Goal: Check status: Check status

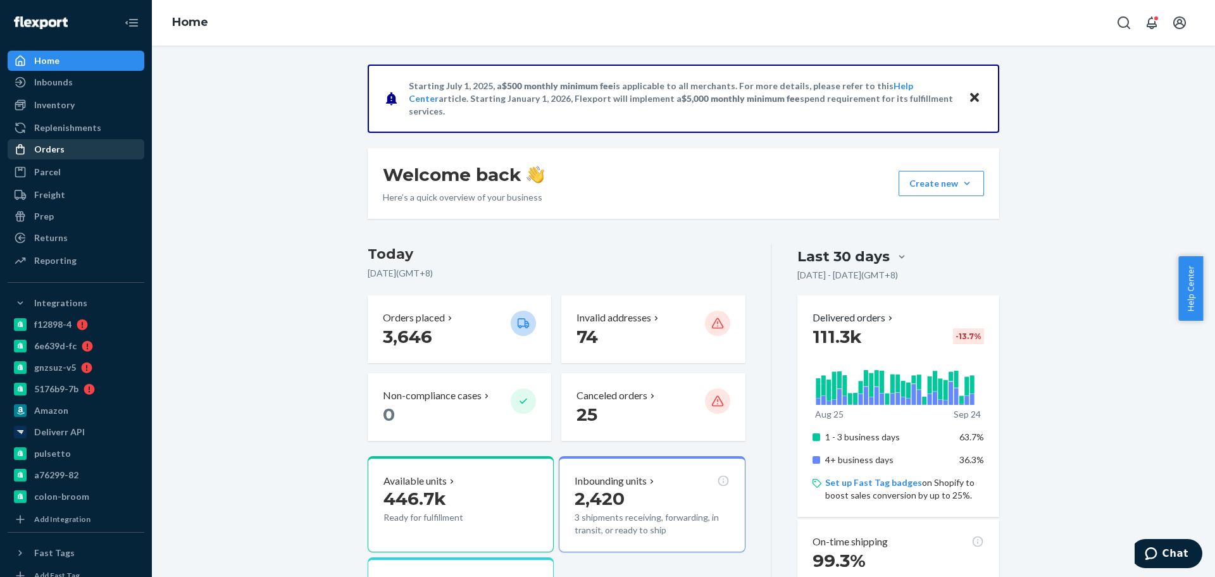
drag, startPoint x: 64, startPoint y: 152, endPoint x: 99, endPoint y: 157, distance: 35.8
click at [64, 151] on div "Orders" at bounding box center [76, 149] width 134 height 18
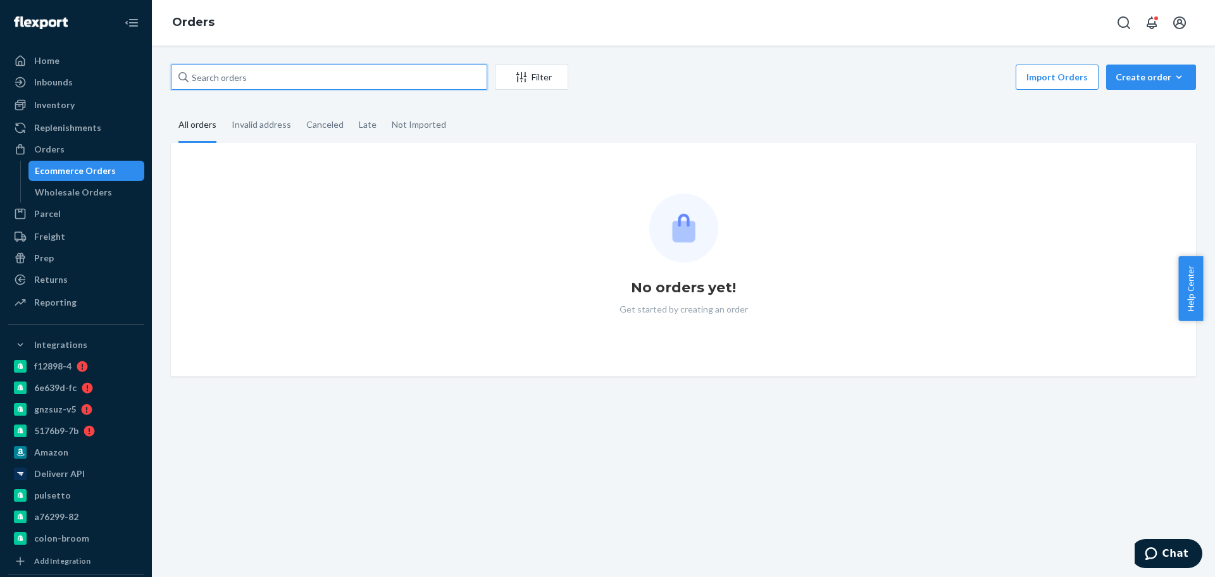
click at [335, 70] on input "text" at bounding box center [329, 77] width 316 height 25
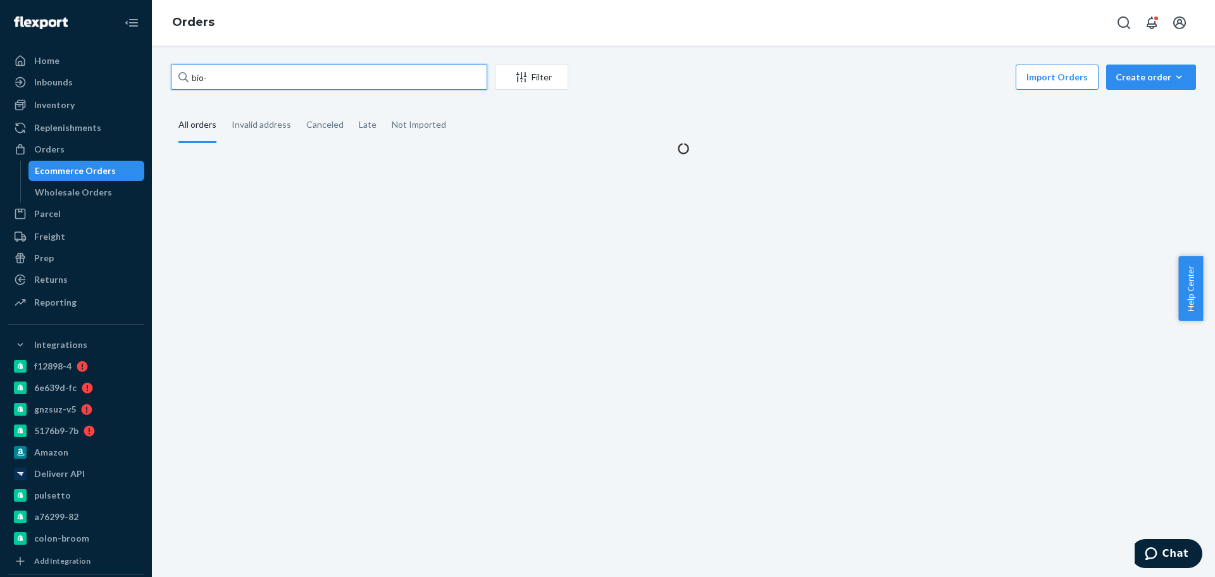
paste input "104.99"
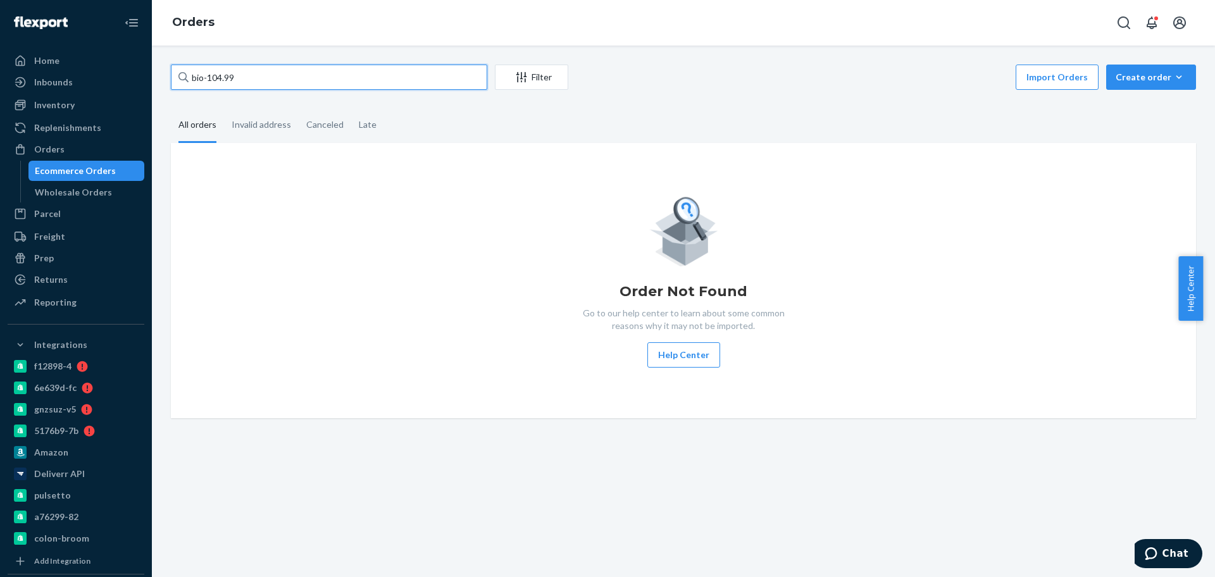
click at [216, 82] on input "bio-104.99" at bounding box center [329, 77] width 316 height 25
paste input "276414"
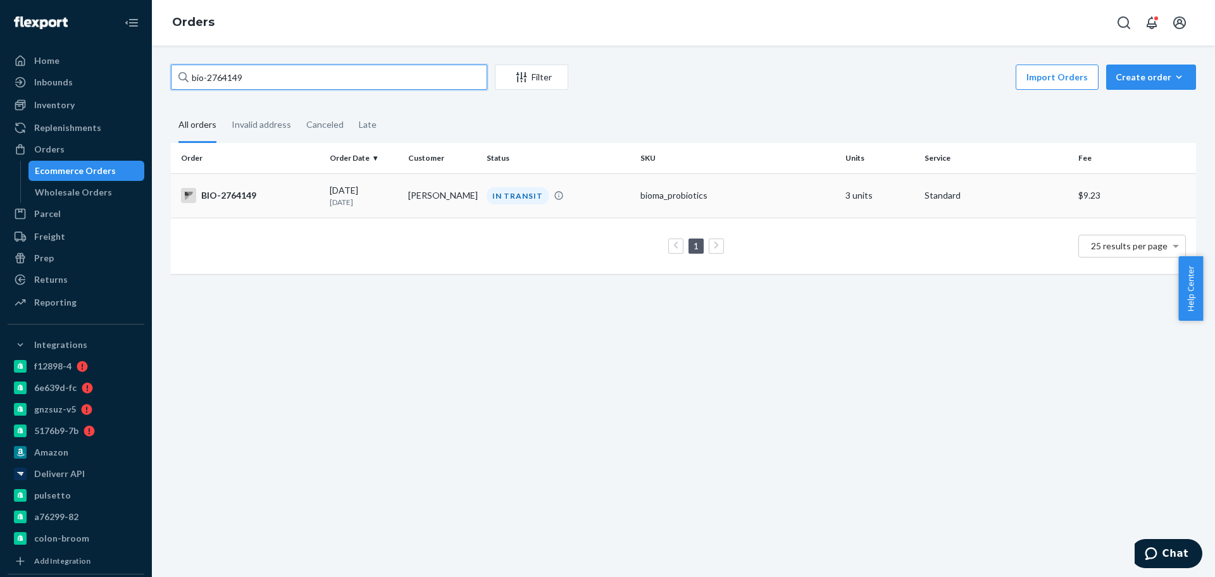
type input "bio-2764149"
click at [440, 202] on td "[PERSON_NAME]" at bounding box center [442, 195] width 78 height 44
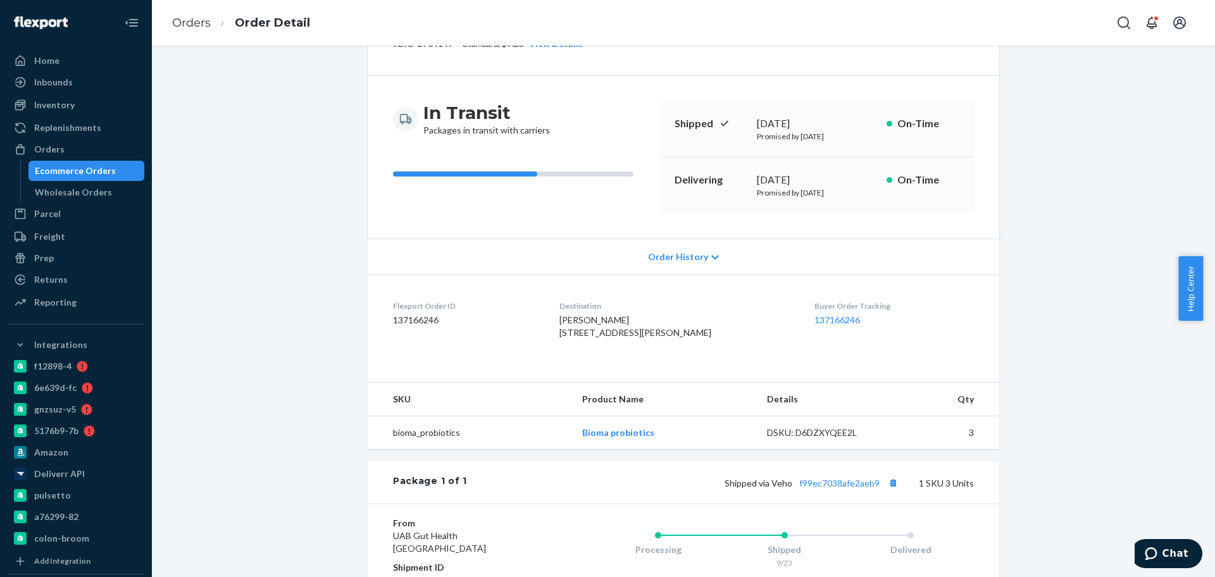
scroll to position [287, 0]
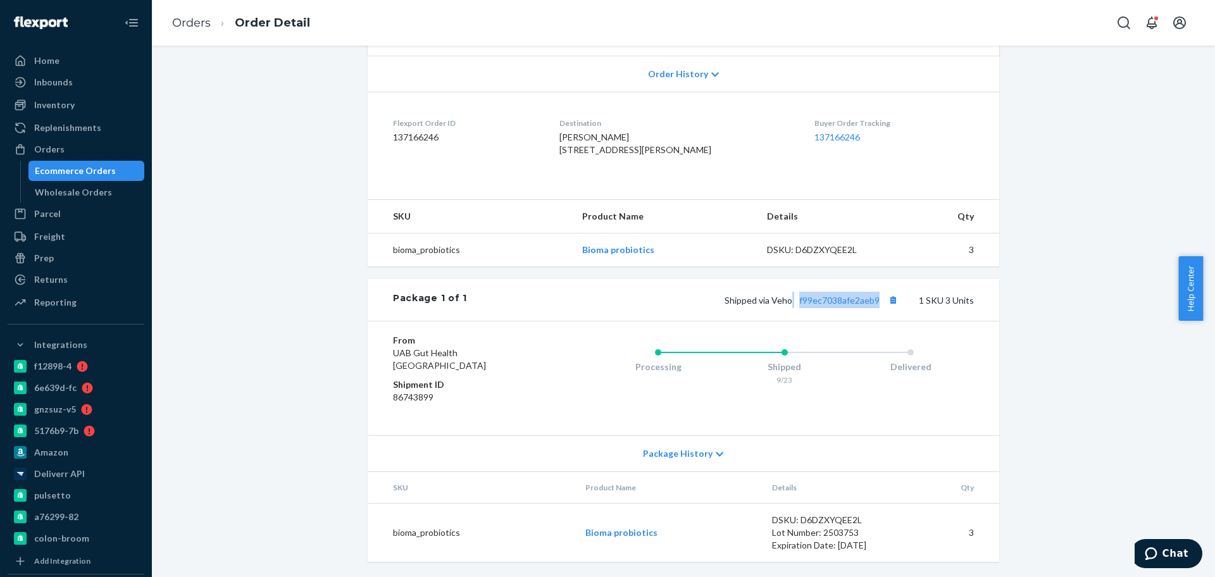
drag, startPoint x: 790, startPoint y: 309, endPoint x: 888, endPoint y: 311, distance: 98.1
click at [888, 311] on div "Package 1 of 1 Shipped via Veho f99ec7038afe2aeb9 1 SKU 3 Units" at bounding box center [684, 300] width 632 height 42
click at [193, 18] on link "Orders" at bounding box center [191, 23] width 39 height 14
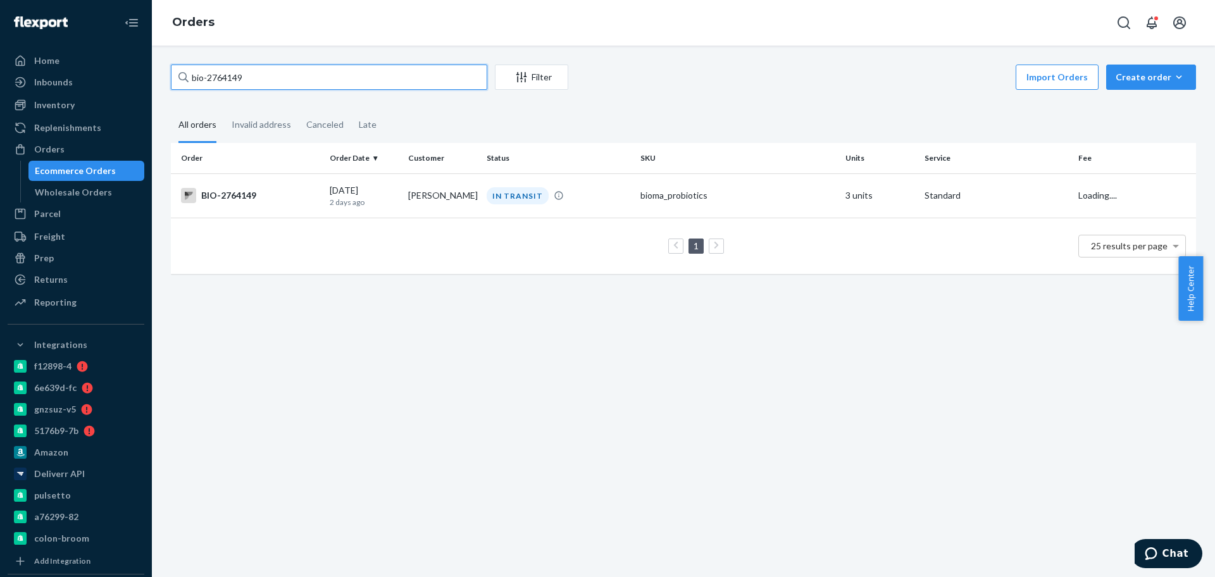
click at [242, 70] on input "bio-2764149" at bounding box center [329, 77] width 316 height 25
paste input "82005"
type input "bio-2782005"
click at [406, 216] on td "[PERSON_NAME]" at bounding box center [442, 195] width 78 height 44
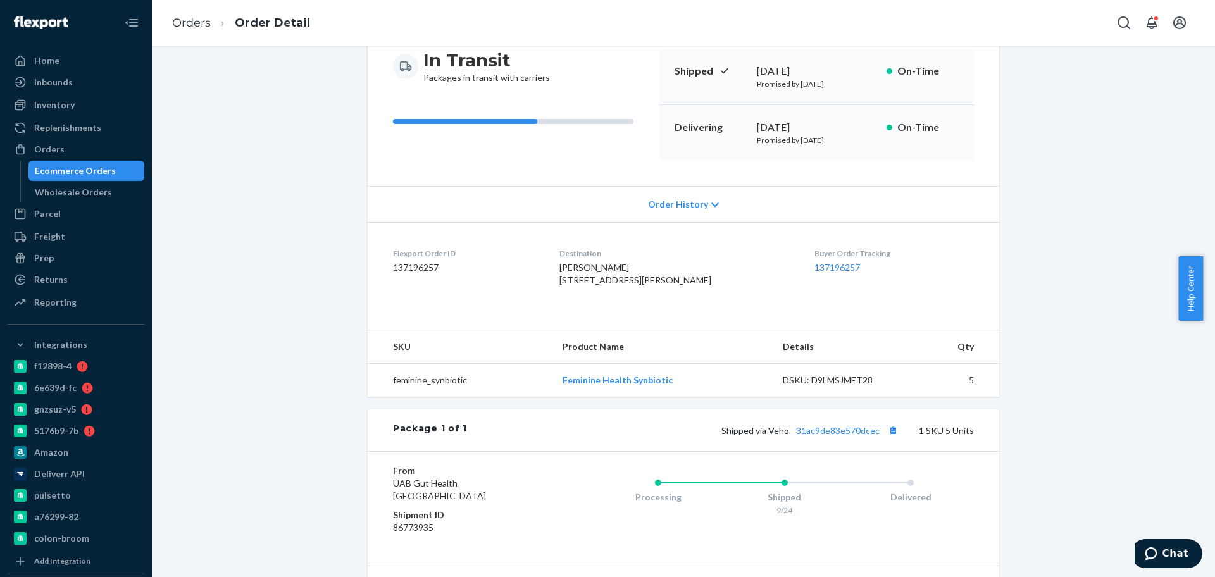
scroll to position [275, 0]
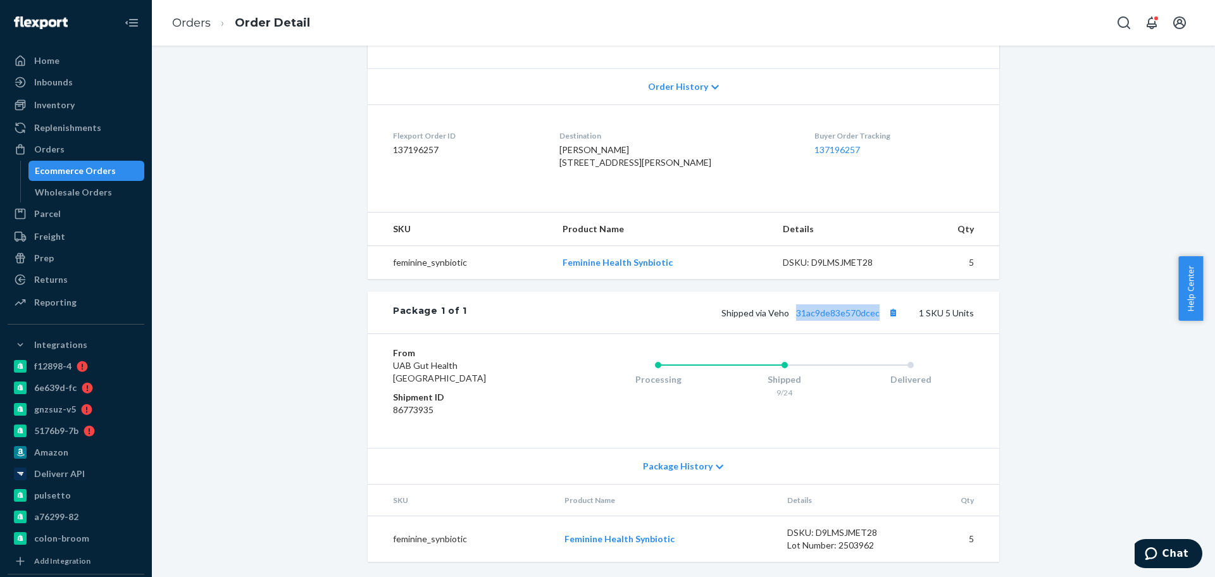
drag, startPoint x: 790, startPoint y: 317, endPoint x: 884, endPoint y: 325, distance: 94.6
click at [884, 325] on div "Package 1 of 1 Shipped via Veho 31ac9de83e570dcec 1 SKU 5 Units" at bounding box center [684, 313] width 632 height 42
copy link "31ac9de83e570dcec"
click at [200, 27] on link "Orders" at bounding box center [191, 23] width 39 height 14
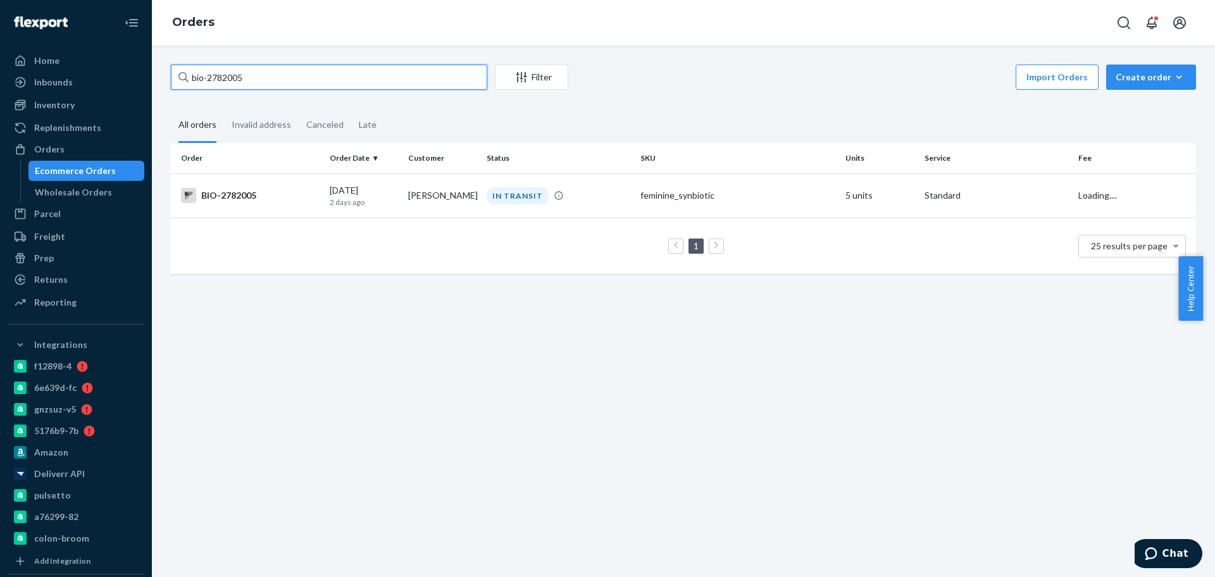
click at [244, 76] on input "bio-2782005" at bounding box center [329, 77] width 316 height 25
paste input "77821"
type input "bio-2777821"
click at [294, 194] on div "BIO-2777821" at bounding box center [250, 195] width 139 height 15
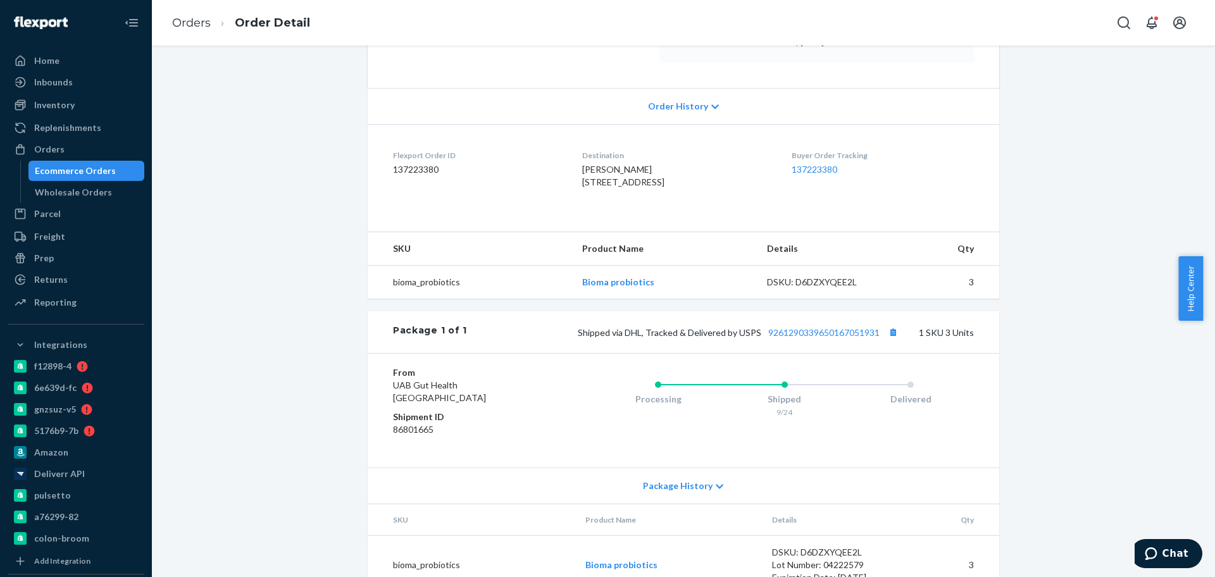
scroll to position [287, 0]
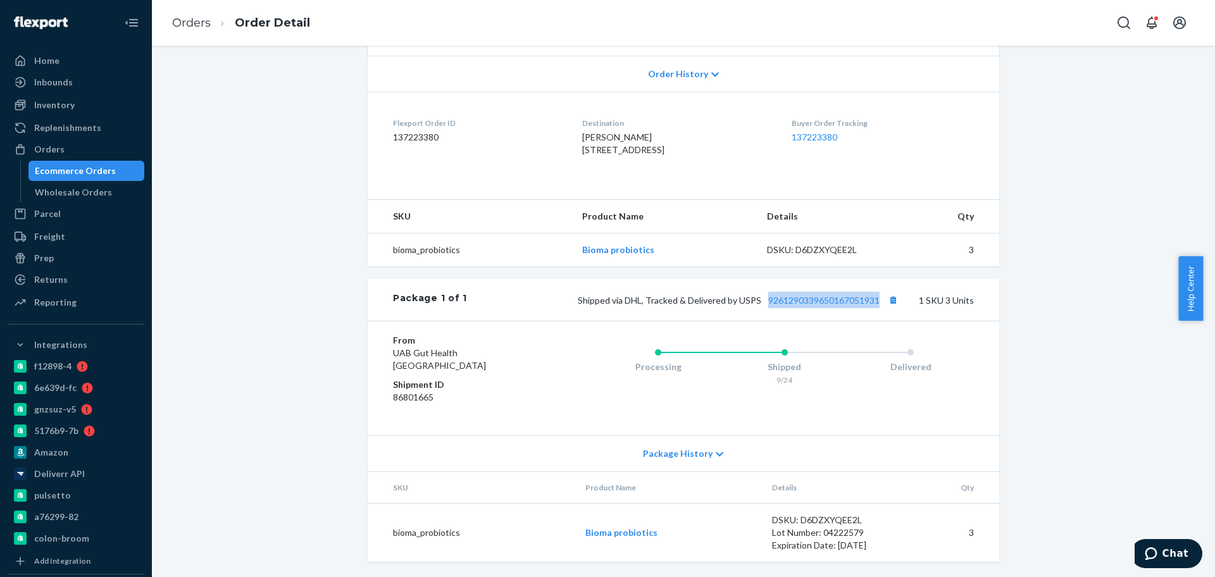
drag, startPoint x: 761, startPoint y: 309, endPoint x: 874, endPoint y: 312, distance: 113.9
click at [874, 312] on div "Package 1 of 1 Shipped via DHL, Tracked & Delivered by USPS 9261290339650167051…" at bounding box center [684, 300] width 632 height 42
copy link "9261290339650167051931"
click at [196, 27] on link "Orders" at bounding box center [191, 23] width 39 height 14
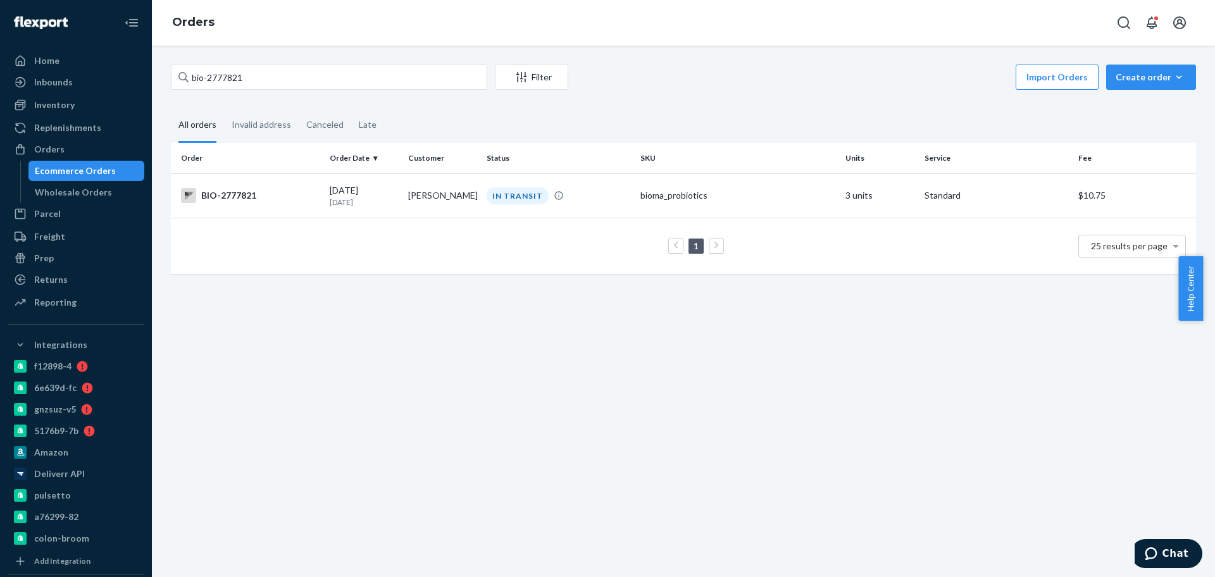
click at [289, 92] on div "bio-2777821 Filter Import Orders Create order Ecommerce order Removal order" at bounding box center [683, 79] width 1025 height 28
click at [288, 82] on input "bio-2777821" at bounding box center [329, 77] width 316 height 25
paste input "578423"
type input "bio-2578423"
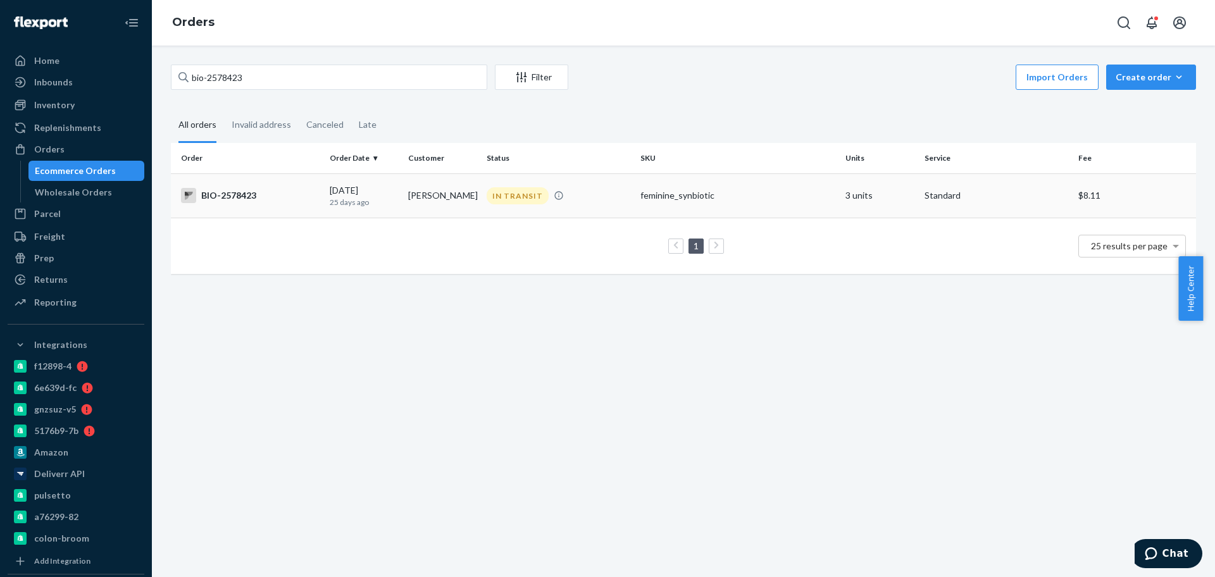
click at [267, 196] on div "BIO-2578423" at bounding box center [250, 195] width 139 height 15
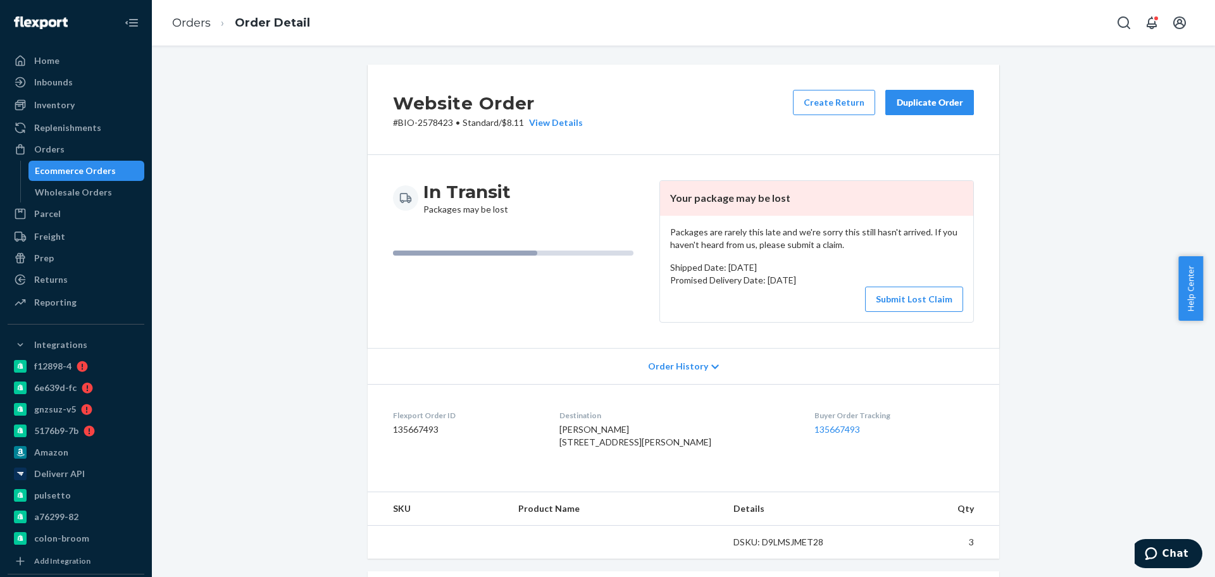
scroll to position [305, 0]
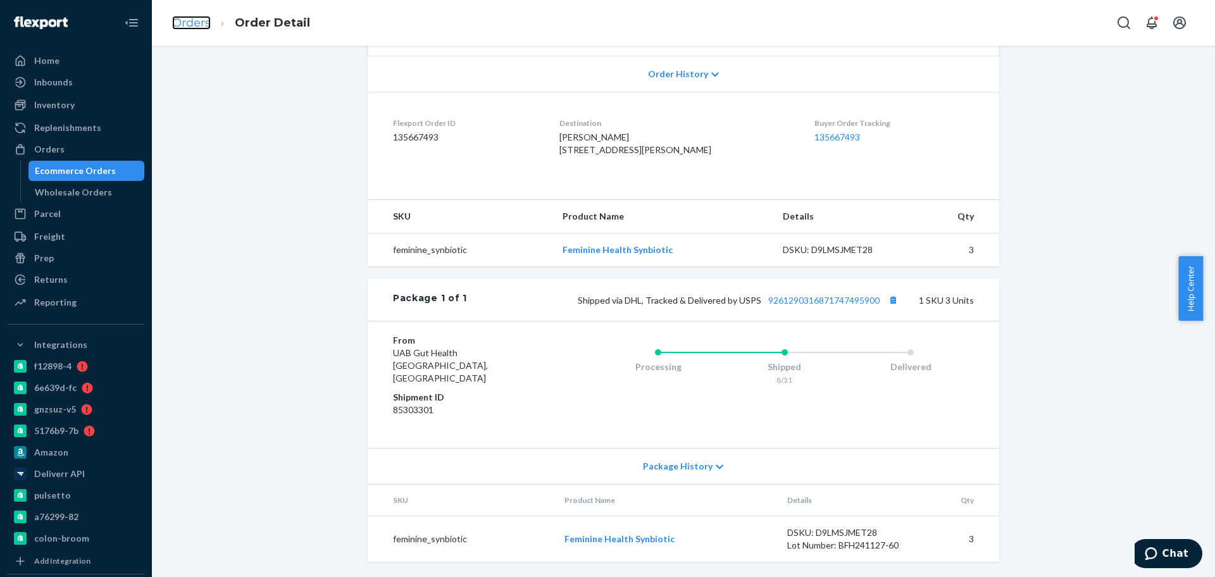
click at [205, 22] on link "Orders" at bounding box center [191, 23] width 39 height 14
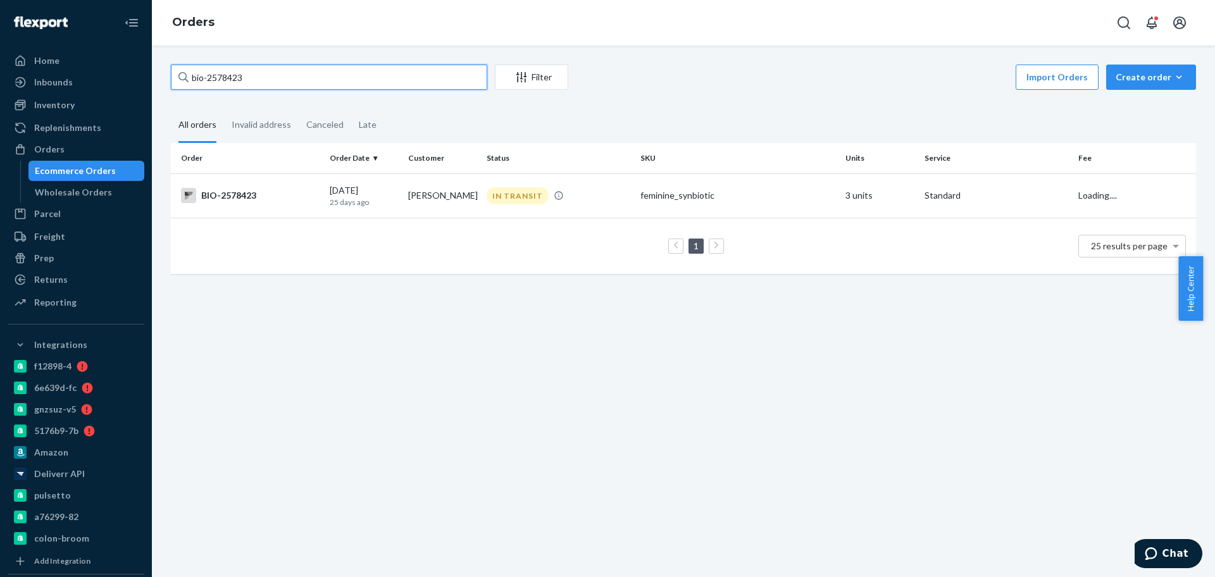
click at [282, 84] on input "bio-2578423" at bounding box center [329, 77] width 316 height 25
click at [282, 83] on input "bio-2578423" at bounding box center [329, 77] width 316 height 25
paste input "789688"
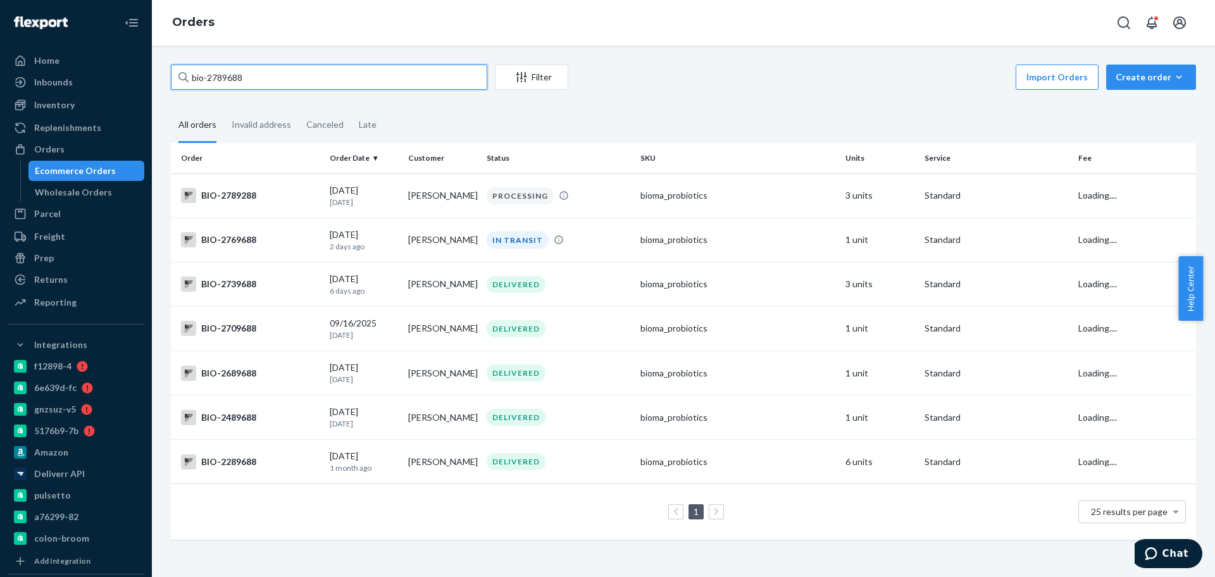
type input "bio-2789688"
